Goal: Task Accomplishment & Management: Complete application form

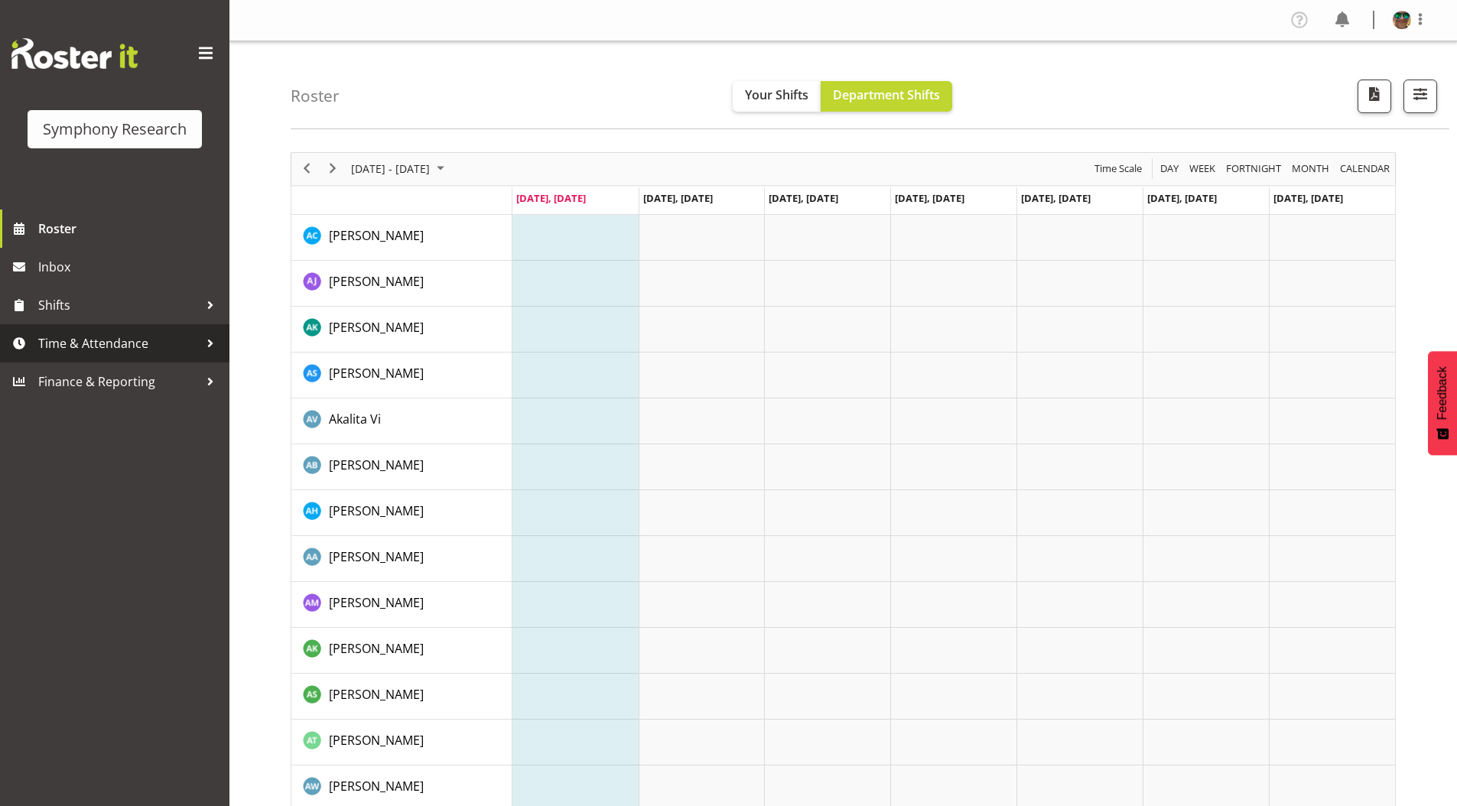
click at [102, 341] on span "Time & Attendance" at bounding box center [118, 343] width 161 height 23
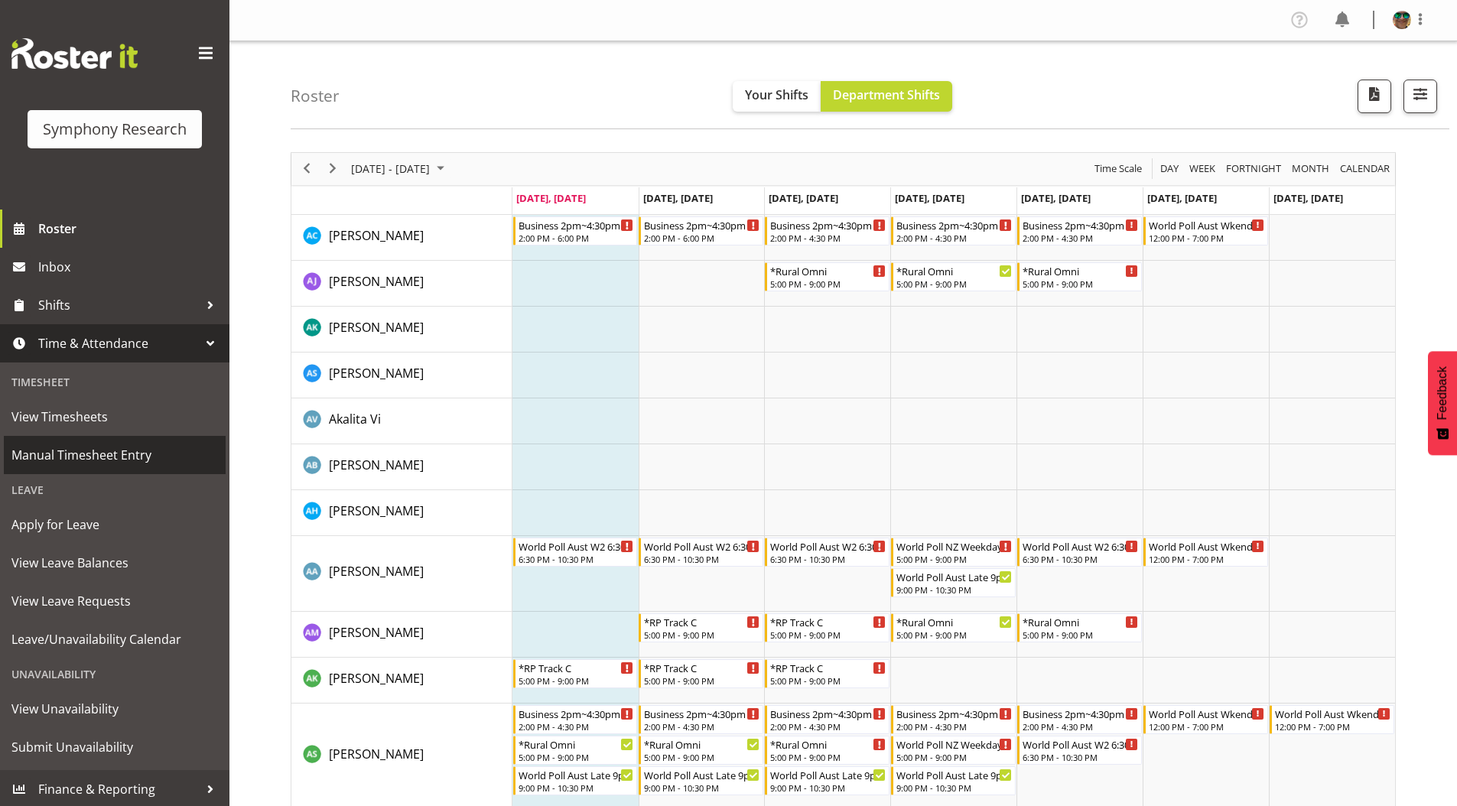
click at [78, 455] on span "Manual Timesheet Entry" at bounding box center [114, 455] width 207 height 23
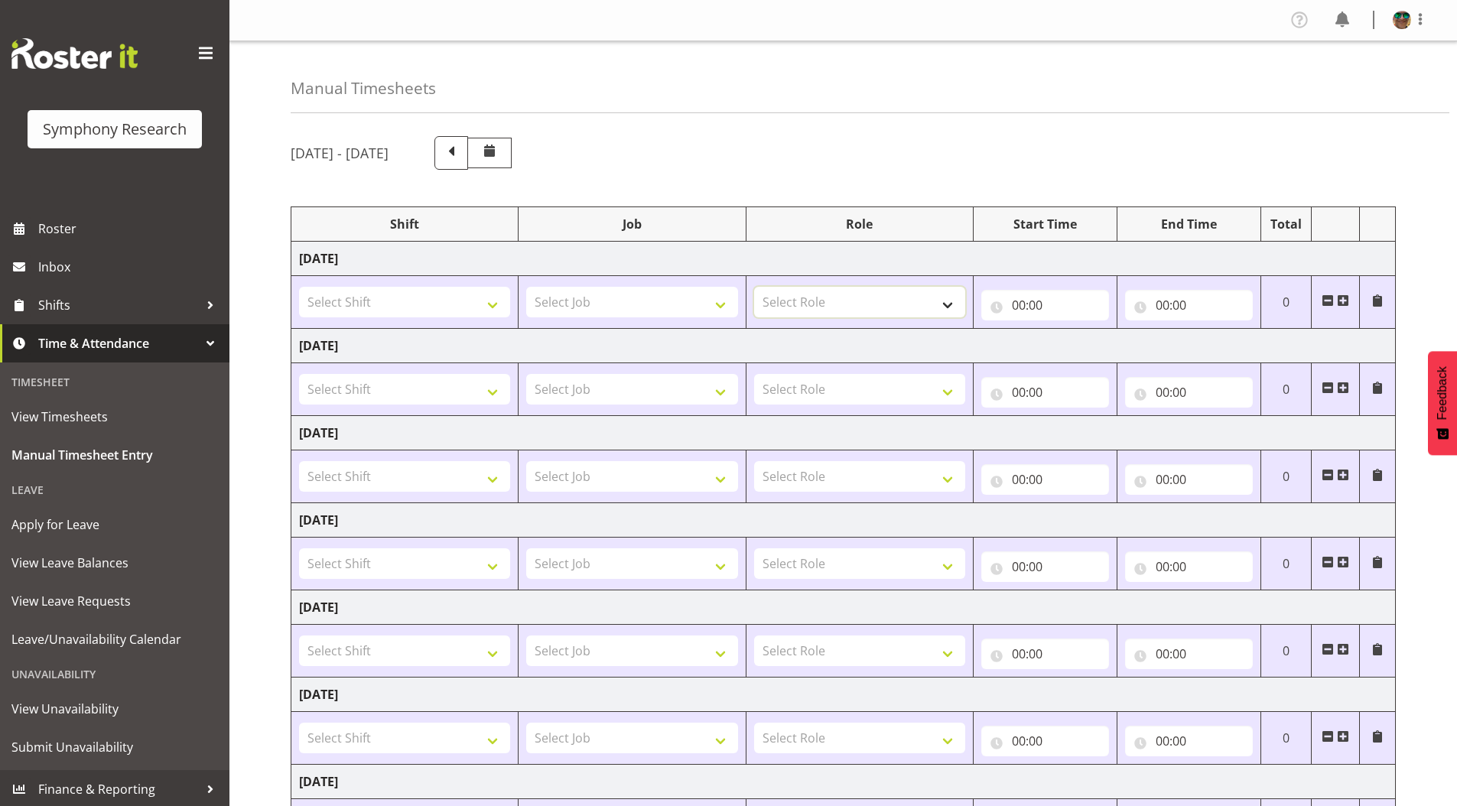
drag, startPoint x: 952, startPoint y: 298, endPoint x: 917, endPoint y: 308, distance: 35.6
click at [952, 298] on select "Select Role Supervisor Briefing Interviewing" at bounding box center [859, 302] width 211 height 31
select select "45"
click at [754, 287] on select "Select Role Supervisor Briefing Interviewing" at bounding box center [859, 302] width 211 height 31
click at [1345, 297] on span at bounding box center [1343, 300] width 12 height 12
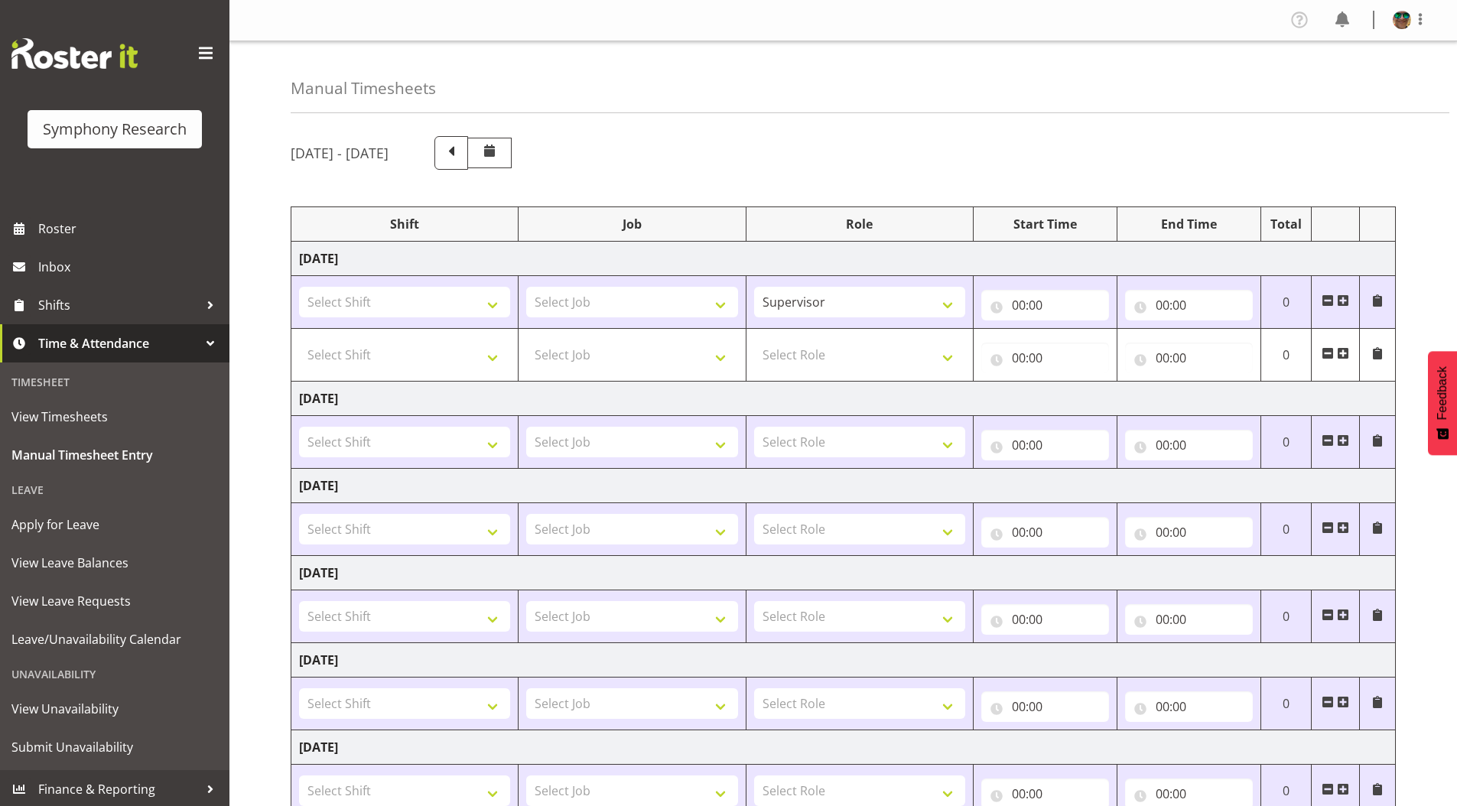
click at [1345, 297] on span at bounding box center [1343, 300] width 12 height 12
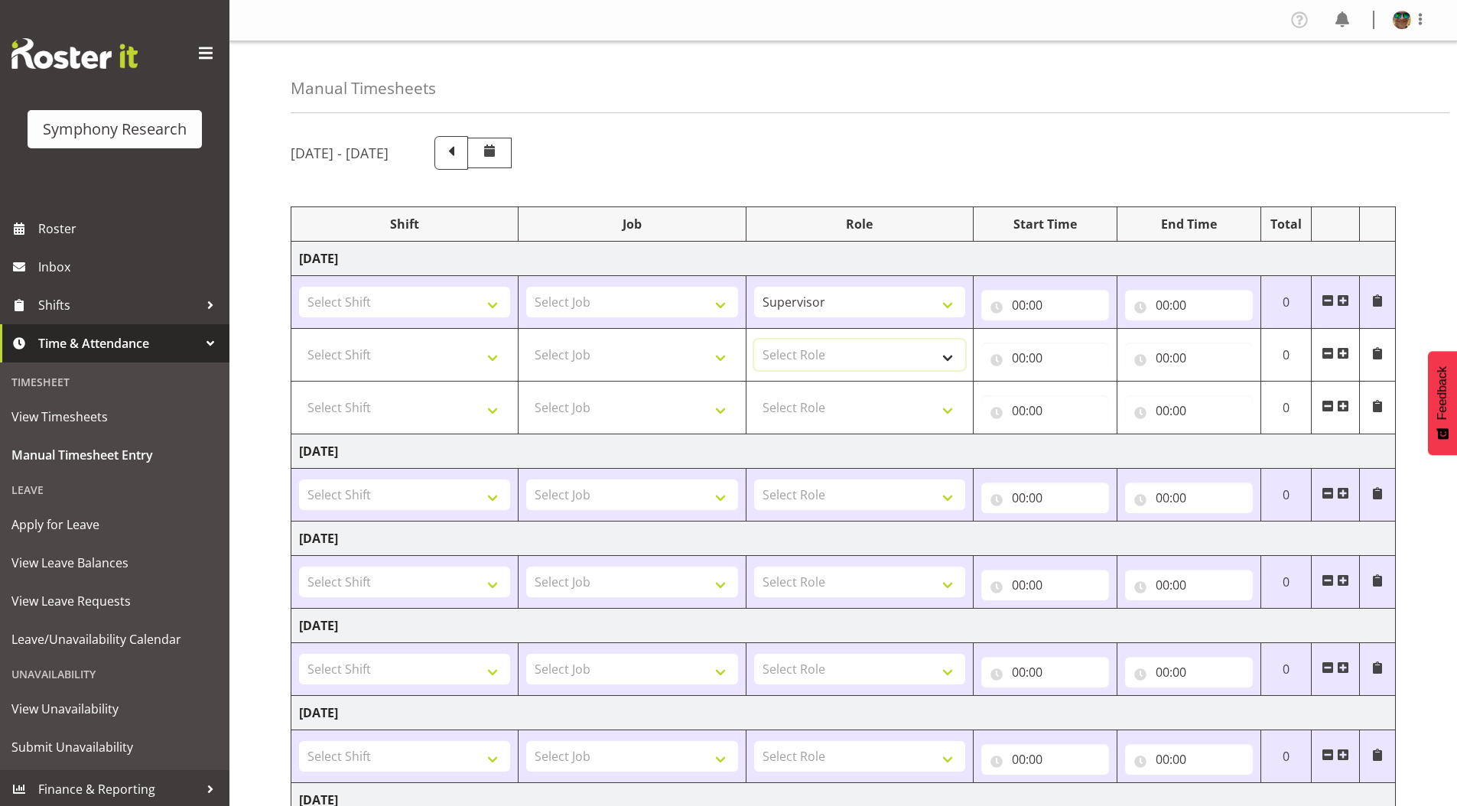
drag, startPoint x: 805, startPoint y: 351, endPoint x: 798, endPoint y: 366, distance: 17.1
click at [805, 351] on select "Select Role Supervisor Briefing Interviewing" at bounding box center [859, 355] width 211 height 31
select select "45"
click at [754, 340] on select "Select Role Supervisor Briefing Interviewing" at bounding box center [859, 355] width 211 height 31
click at [789, 413] on select "Select Role Supervisor Briefing Interviewing" at bounding box center [859, 407] width 211 height 31
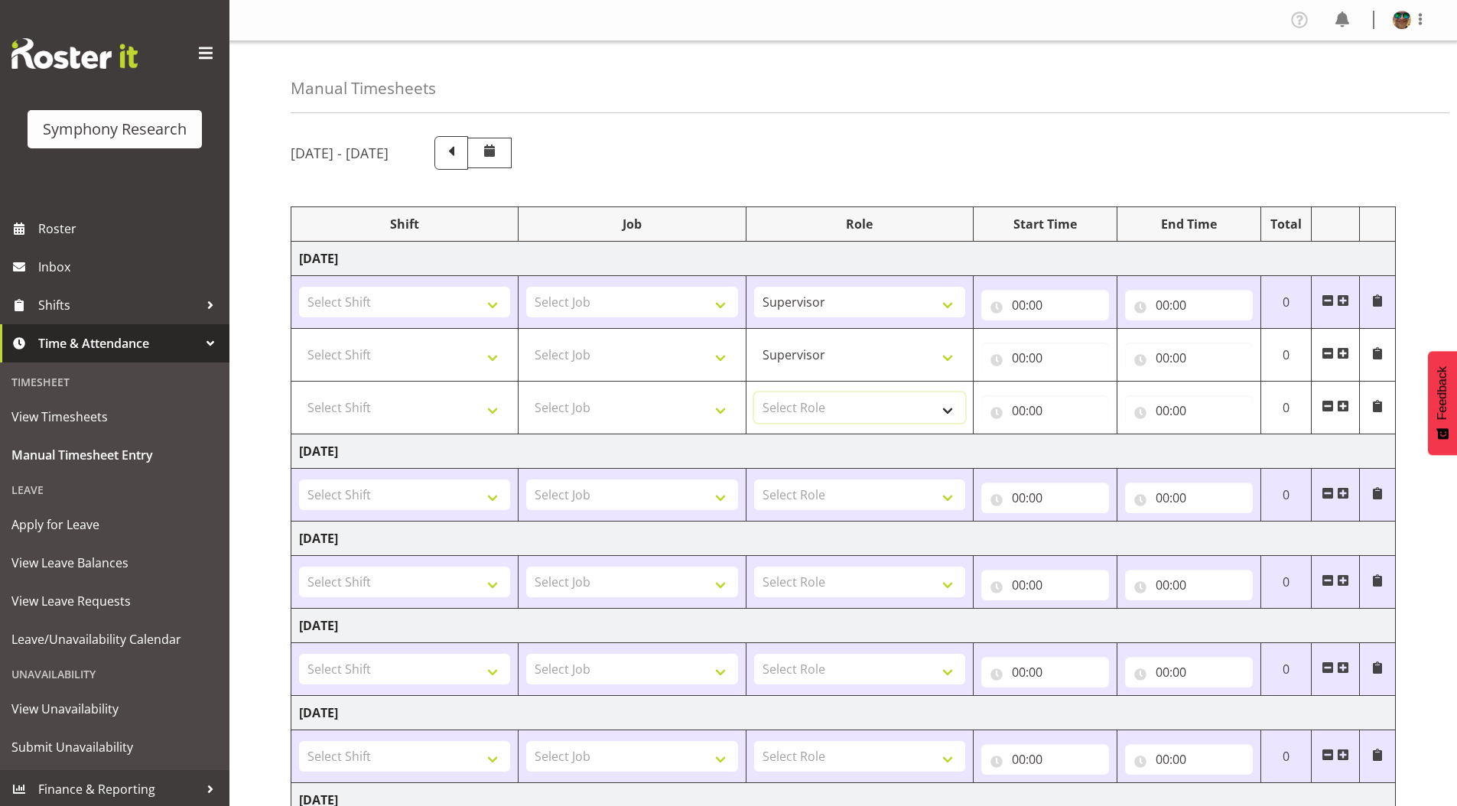
select select "45"
click at [754, 392] on select "Select Role Supervisor Briefing Interviewing" at bounding box center [859, 407] width 211 height 31
click at [1342, 407] on span at bounding box center [1343, 406] width 12 height 12
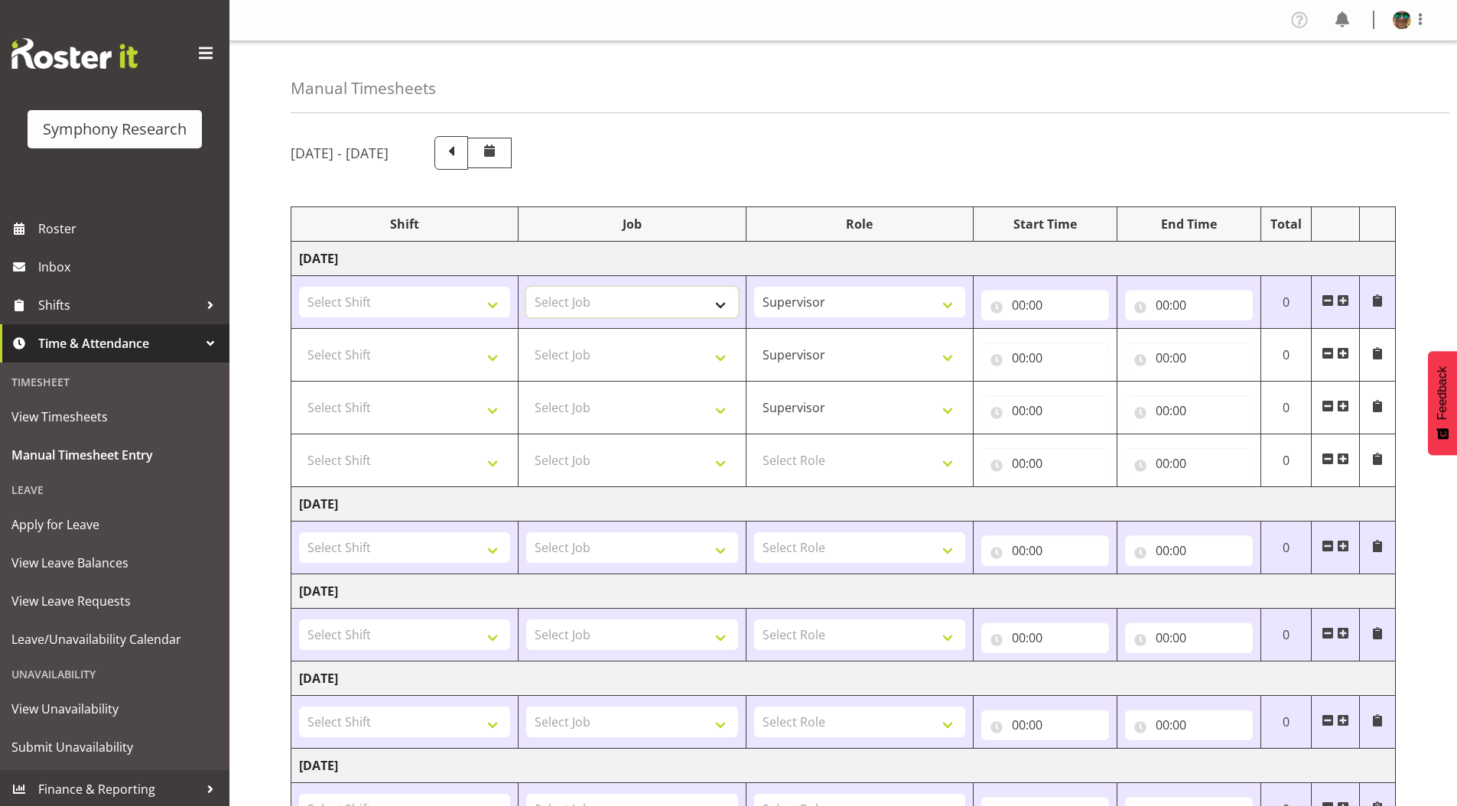
click at [566, 306] on select "Select Job 550060 IF Admin 553492 World Poll Aus Wave 2 Main 2025 553493 World …" at bounding box center [631, 302] width 211 height 31
select select "743"
click at [526, 287] on select "Select Job 550060 IF Admin 553492 World Poll Aus Wave 2 Main 2025 553493 World …" at bounding box center [631, 302] width 211 height 31
click at [1017, 304] on input "00:00" at bounding box center [1045, 305] width 128 height 31
drag, startPoint x: 1082, startPoint y: 346, endPoint x: 1083, endPoint y: 330, distance: 15.4
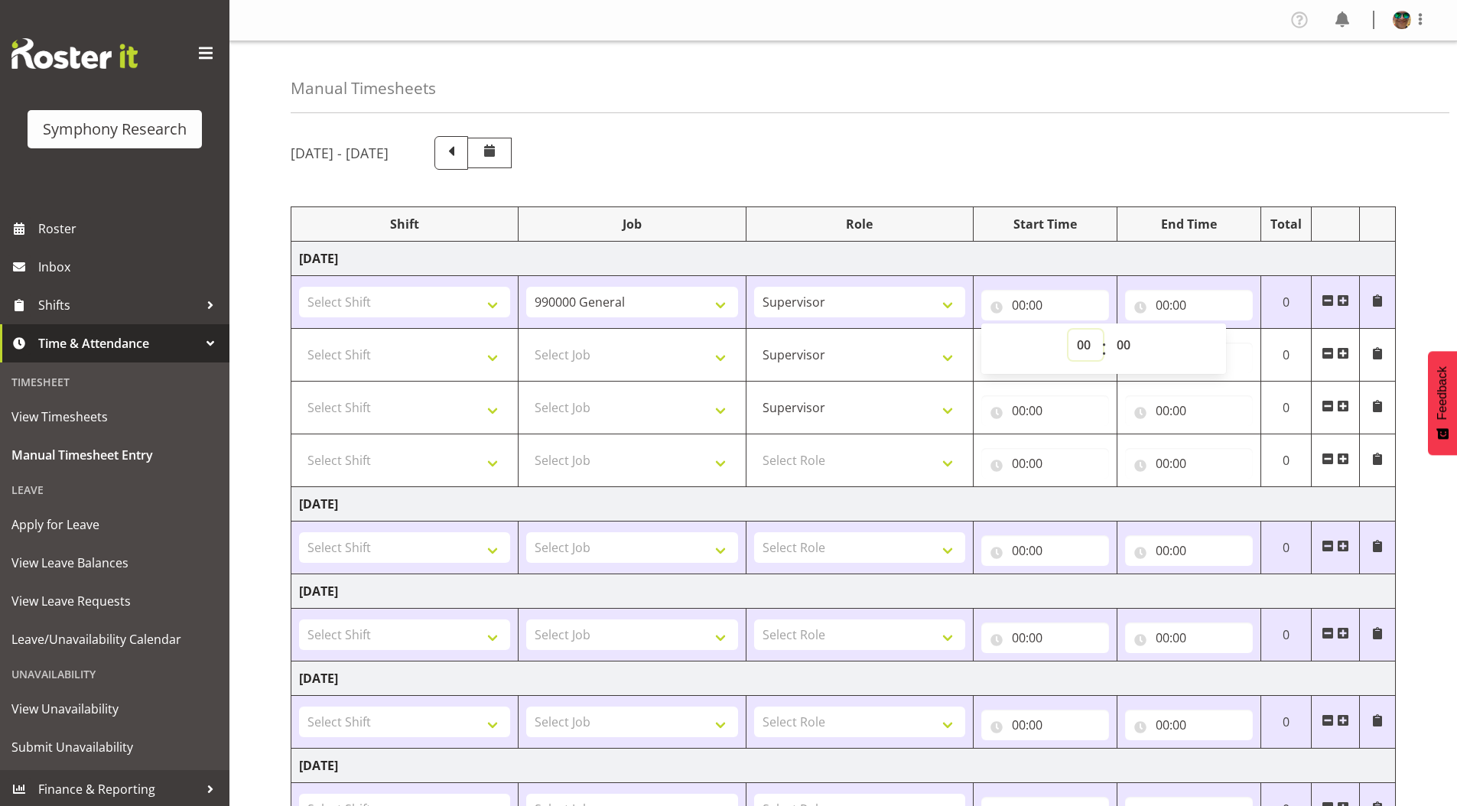
click at [1082, 346] on select "00 01 02 03 04 05 06 07 08 09 10 11 12 13 14 15 16 17 18 19 20 21 22 23" at bounding box center [1086, 345] width 34 height 31
select select "15"
click at [1069, 330] on select "00 01 02 03 04 05 06 07 08 09 10 11 12 13 14 15 16 17 18 19 20 21 22 23" at bounding box center [1086, 345] width 34 height 31
type input "15:00"
drag, startPoint x: 1122, startPoint y: 344, endPoint x: 1124, endPoint y: 355, distance: 10.8
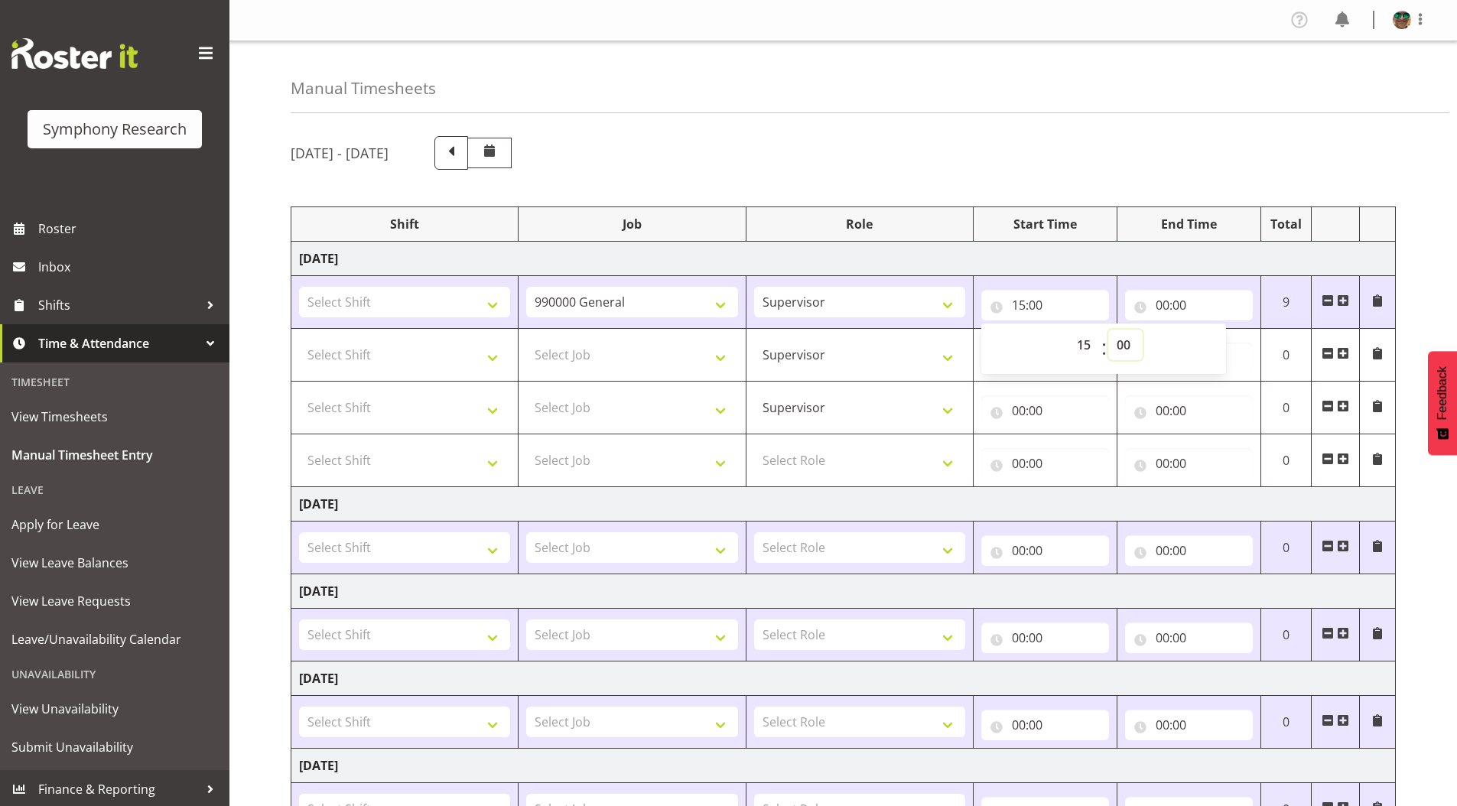
click at [1122, 344] on select "00 01 02 03 04 05 06 07 08 09 10 11 12 13 14 15 16 17 18 19 20 21 22 23 24 25 2…" at bounding box center [1125, 345] width 34 height 31
select select "33"
click at [1108, 330] on select "00 01 02 03 04 05 06 07 08 09 10 11 12 13 14 15 16 17 18 19 20 21 22 23 24 25 2…" at bounding box center [1125, 345] width 34 height 31
type input "15:33"
click at [362, 299] on select "Select Shift !!Project Briefing (Job to be assigned) !!Weekend Residential (Ros…" at bounding box center [404, 302] width 211 height 31
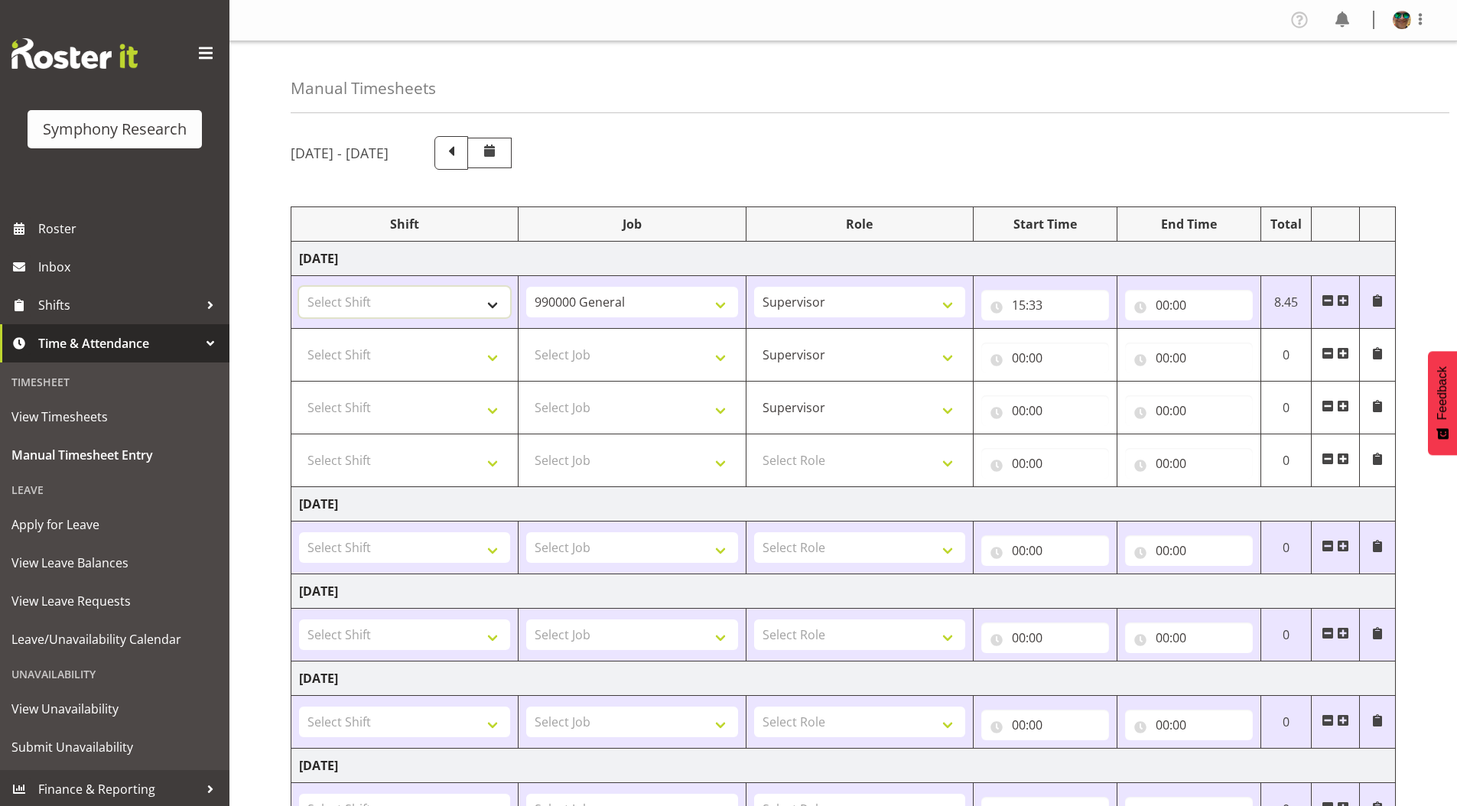
select select "2393"
click at [299, 287] on select "Select Shift !!Project Briefing (Job to be assigned) !!Weekend Residential (Ros…" at bounding box center [404, 302] width 211 height 31
click at [356, 360] on select "Select Shift !!Project Briefing (Job to be assigned) !!Weekend Residential (Ros…" at bounding box center [404, 355] width 211 height 31
select select "2393"
click at [299, 340] on select "Select Shift !!Project Briefing (Job to be assigned) !!Weekend Residential (Ros…" at bounding box center [404, 355] width 211 height 31
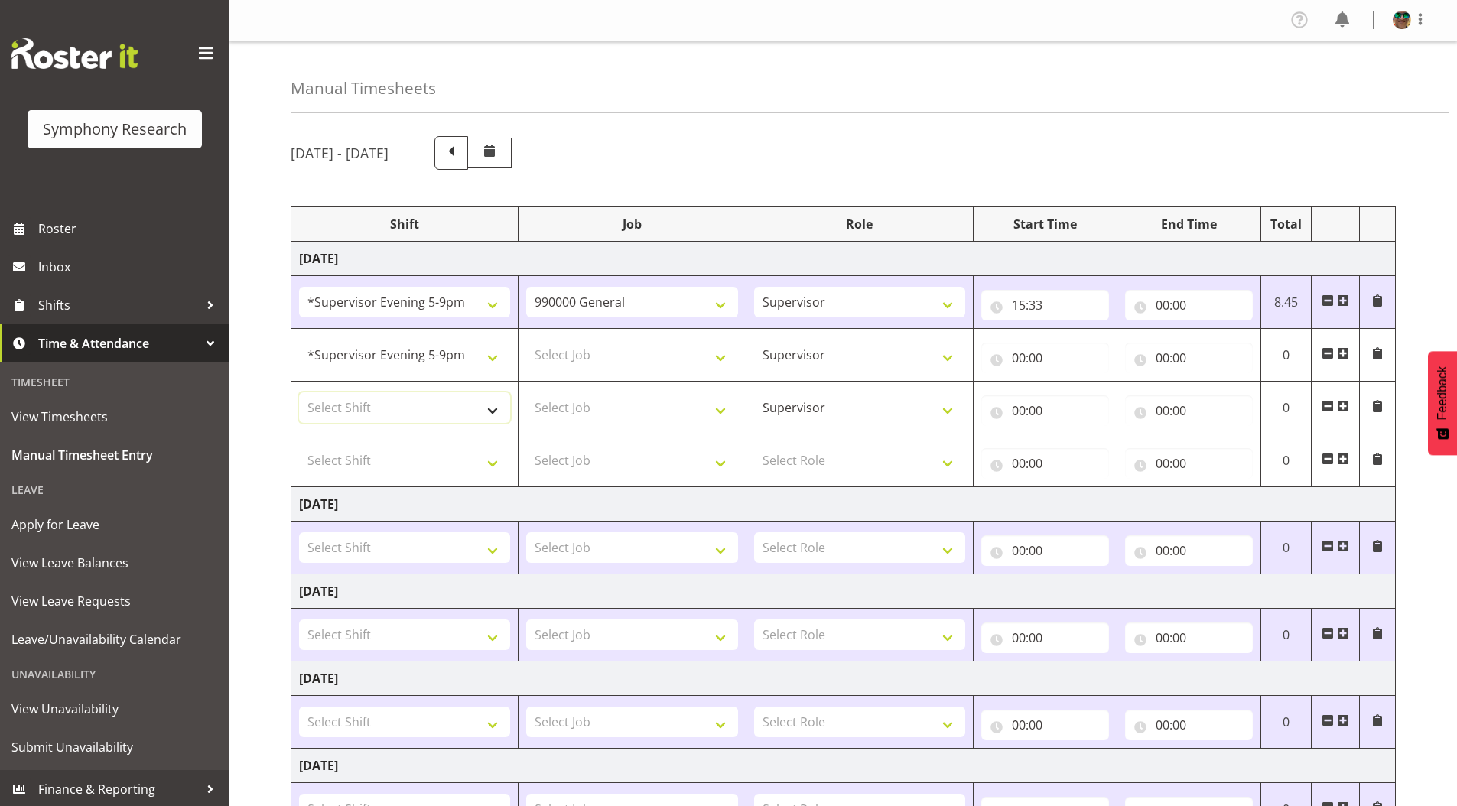
click at [353, 407] on select "Select Shift !!Project Briefing (Job to be assigned) !!Weekend Residential (Ros…" at bounding box center [404, 407] width 211 height 31
select select "2393"
click at [299, 392] on select "Select Shift !!Project Briefing (Job to be assigned) !!Weekend Residential (Ros…" at bounding box center [404, 407] width 211 height 31
click at [369, 464] on select "Select Shift !!Project Briefing (Job to be assigned) !!Weekend Residential (Ros…" at bounding box center [404, 460] width 211 height 31
select select "2393"
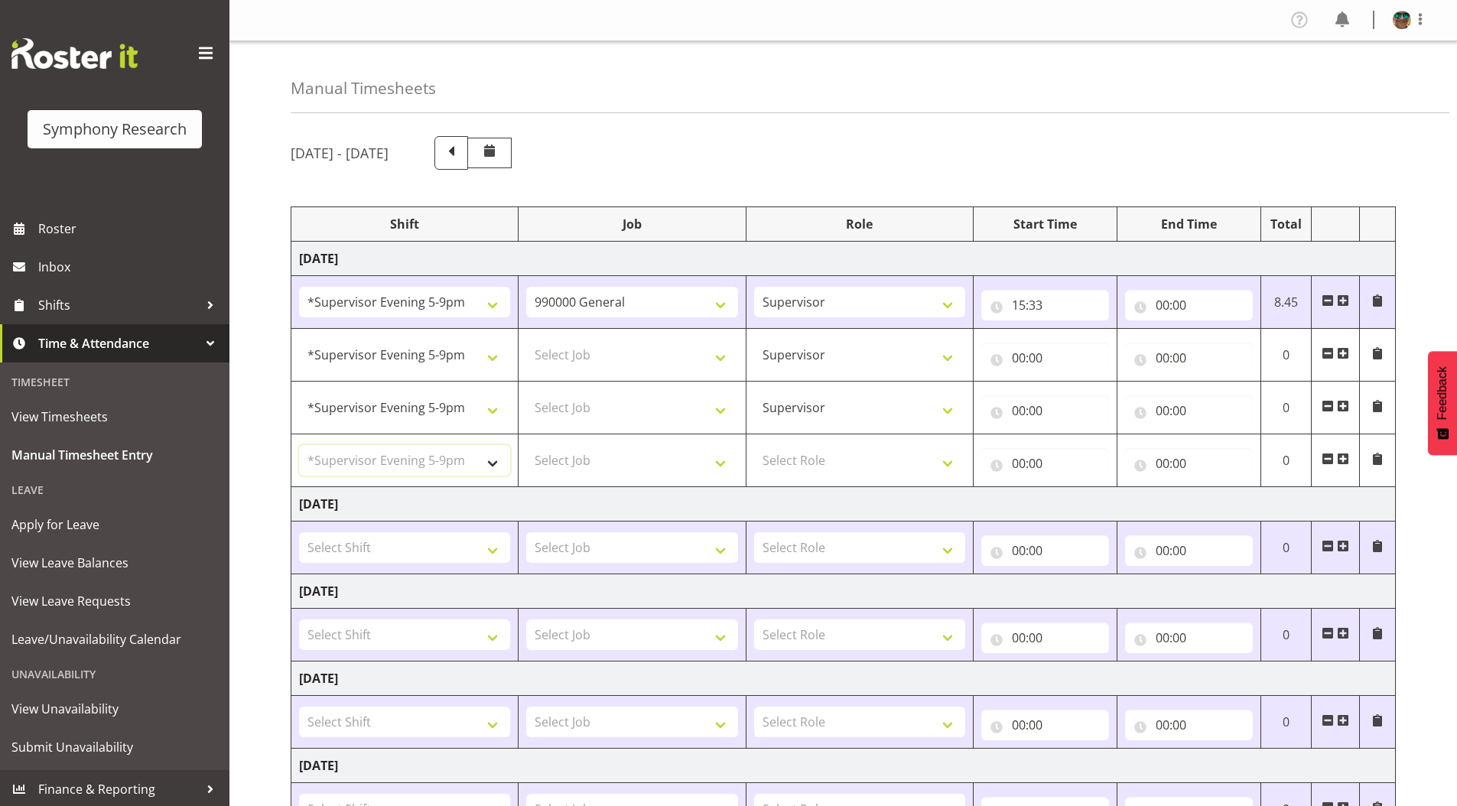
click at [299, 445] on select "Select Shift !!Project Briefing (Job to be assigned) !!Weekend Residential (Ros…" at bounding box center [404, 460] width 211 height 31
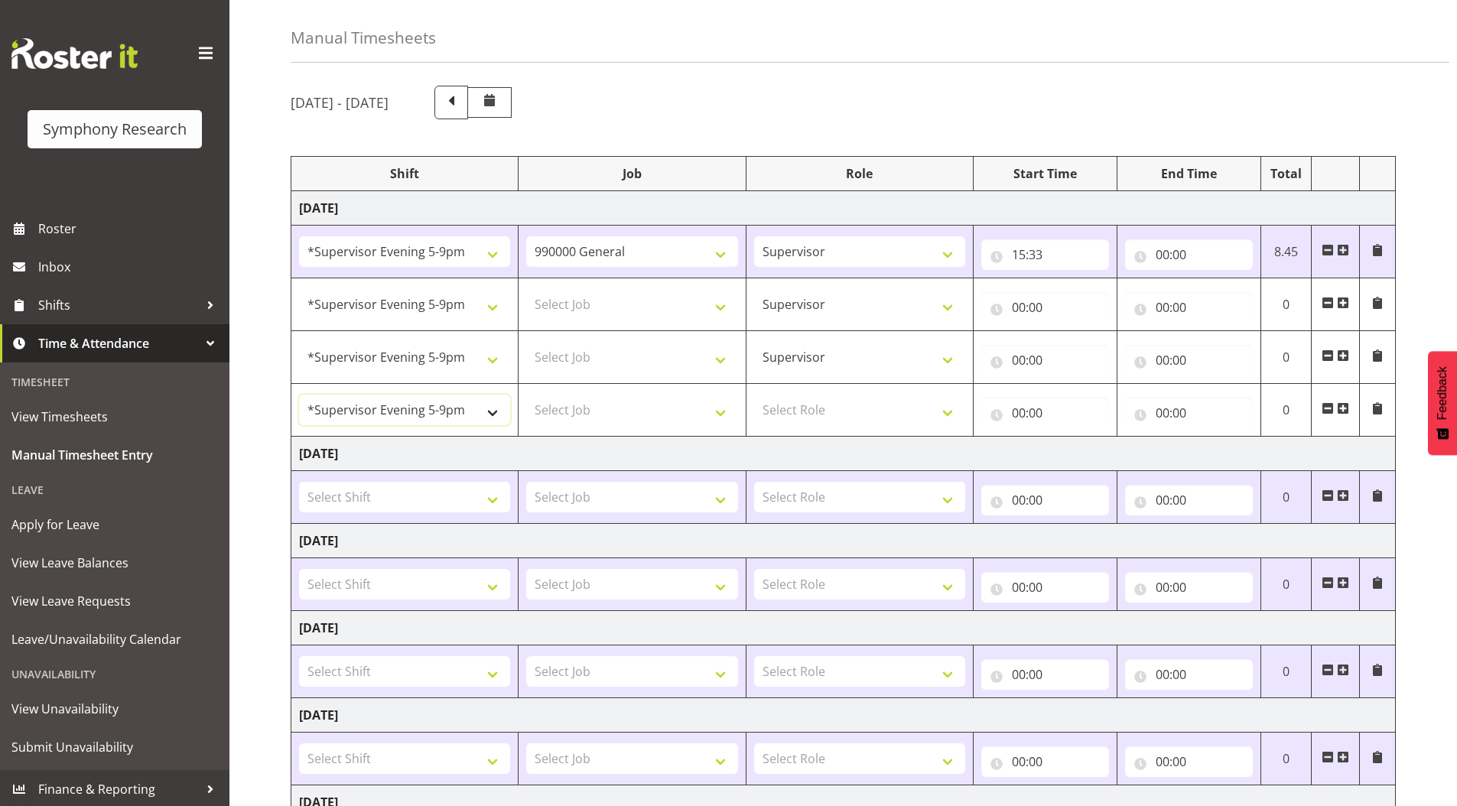
scroll to position [76, 0]
